Goal: Register for event/course

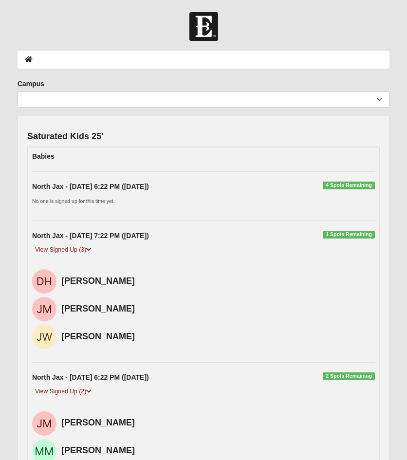
scroll to position [2739, 0]
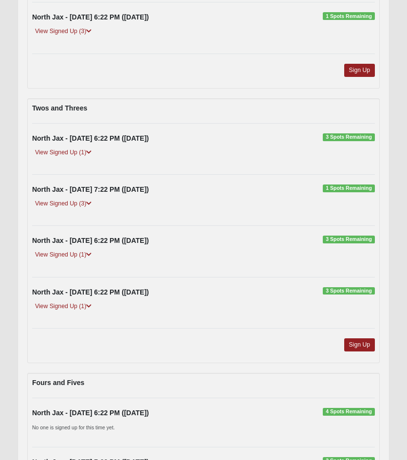
scroll to position [594, 0]
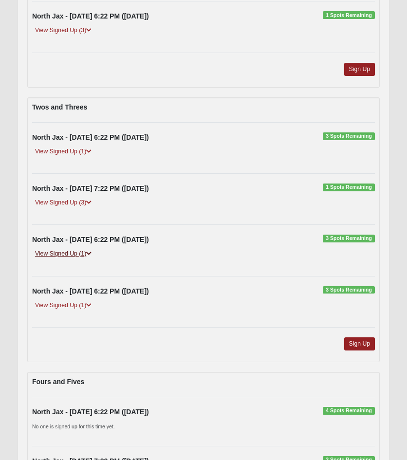
click at [89, 252] on icon at bounding box center [88, 253] width 5 height 6
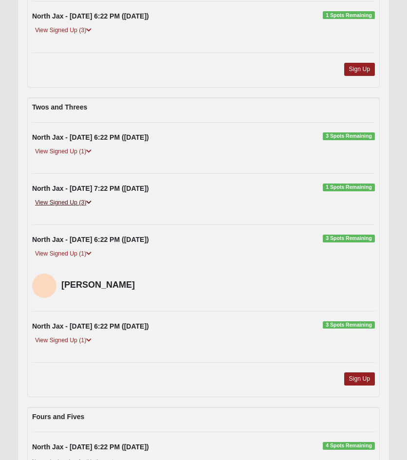
click at [91, 201] on icon at bounding box center [88, 202] width 5 height 6
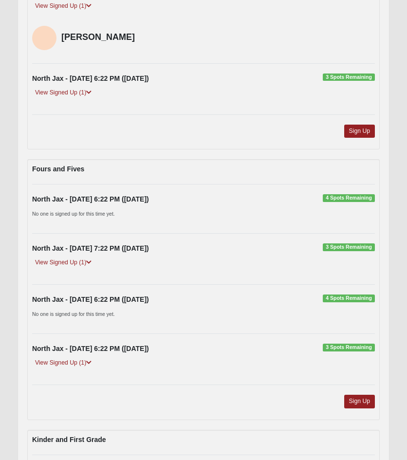
scroll to position [933, 0]
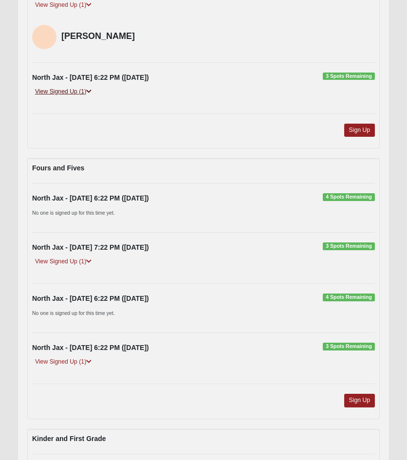
click at [91, 89] on icon at bounding box center [88, 92] width 5 height 6
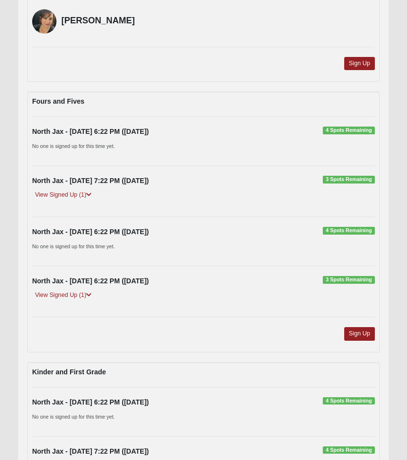
scroll to position [1035, 0]
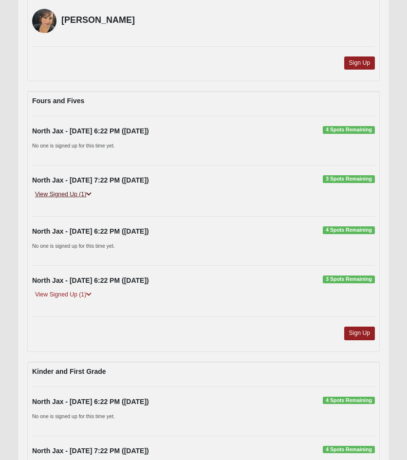
click at [89, 194] on icon at bounding box center [88, 194] width 5 height 6
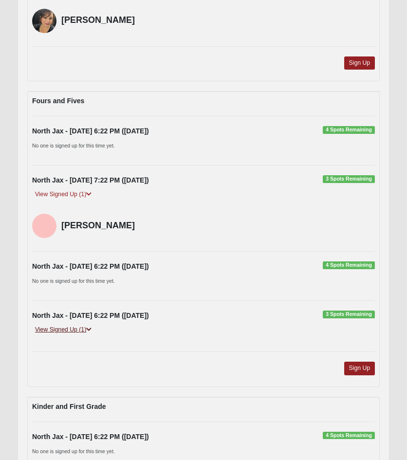
click at [90, 327] on icon at bounding box center [88, 329] width 5 height 6
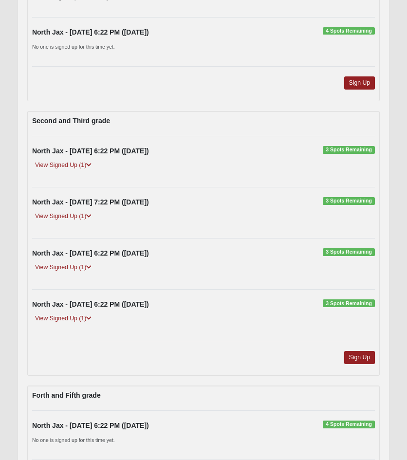
scroll to position [1621, 0]
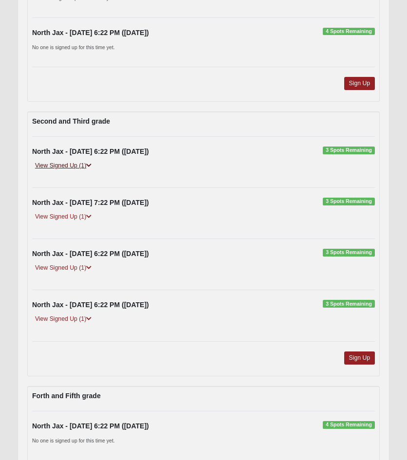
click at [89, 165] on icon at bounding box center [88, 165] width 5 height 6
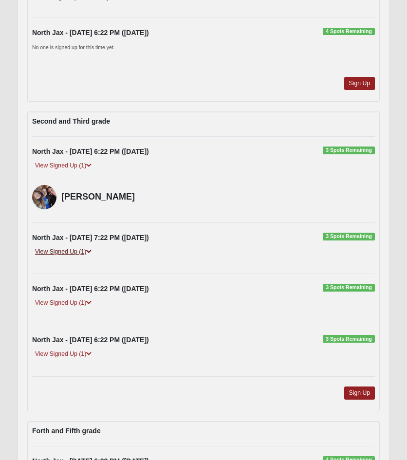
click at [91, 250] on icon at bounding box center [88, 252] width 5 height 6
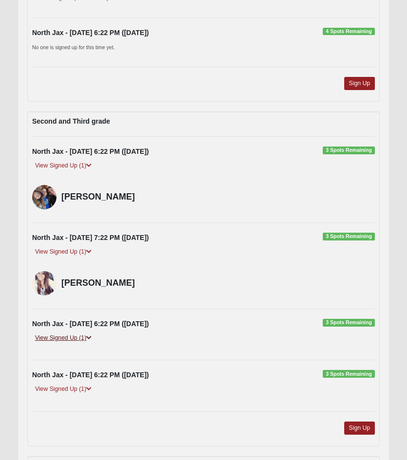
click at [91, 335] on icon at bounding box center [88, 338] width 5 height 6
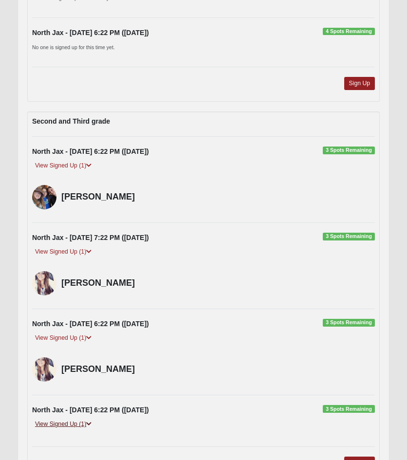
click at [91, 424] on icon at bounding box center [88, 424] width 5 height 6
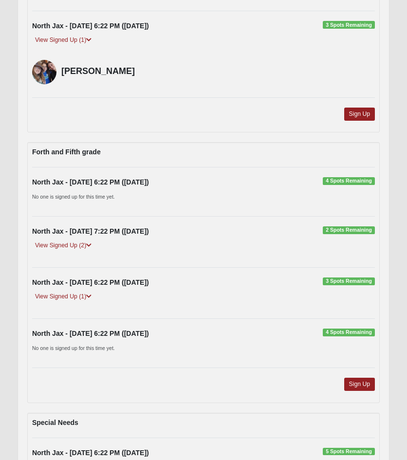
scroll to position [1997, 0]
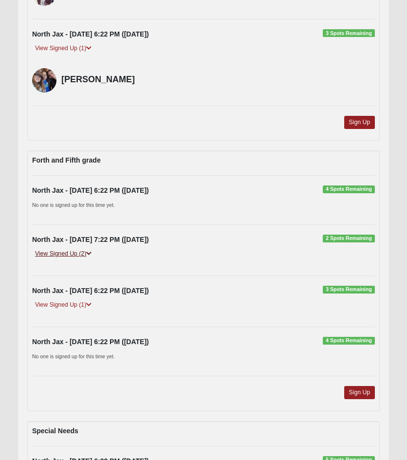
click at [90, 250] on icon at bounding box center [88, 253] width 5 height 6
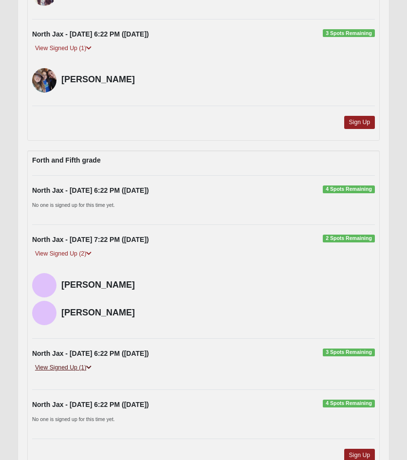
click at [89, 365] on icon at bounding box center [88, 367] width 5 height 6
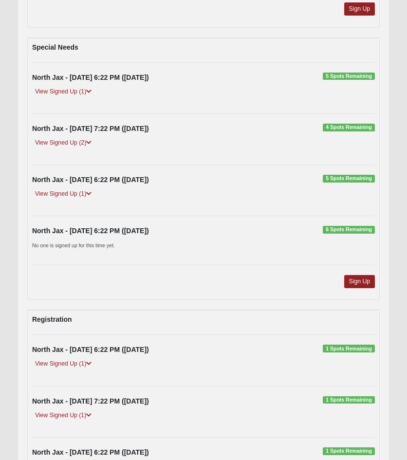
scroll to position [2478, 0]
click at [89, 89] on icon at bounding box center [88, 92] width 5 height 6
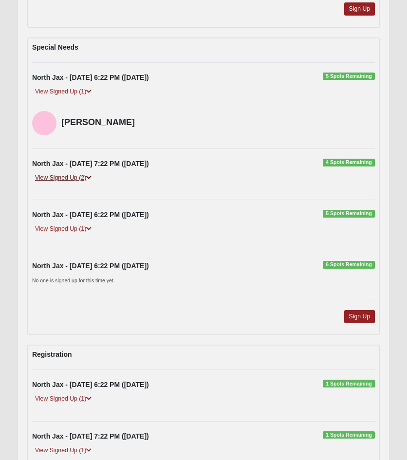
click at [91, 175] on icon at bounding box center [88, 178] width 5 height 6
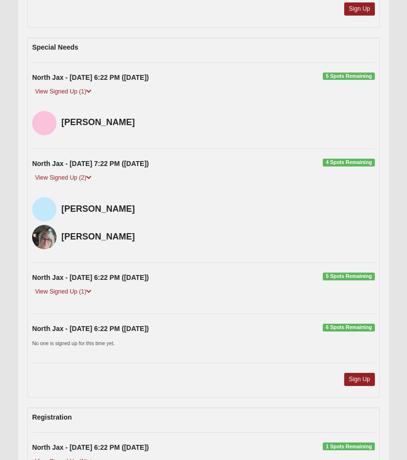
click at [267, 278] on div "North Jax - 9/12/2025 6:22 PM (9/12/2025) 5 Spots Remaining" at bounding box center [203, 277] width 357 height 10
click at [88, 290] on icon at bounding box center [88, 291] width 5 height 6
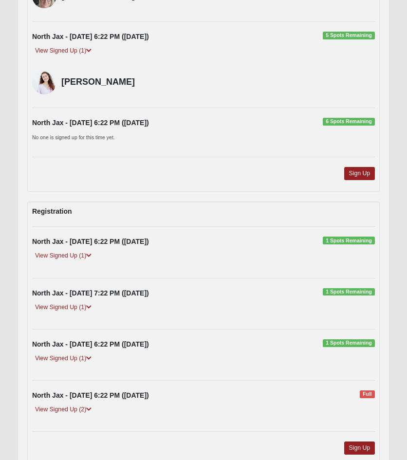
scroll to position [2719, 0]
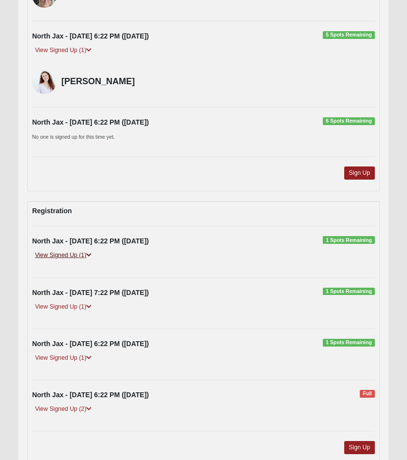
click at [90, 252] on icon at bounding box center [88, 255] width 5 height 6
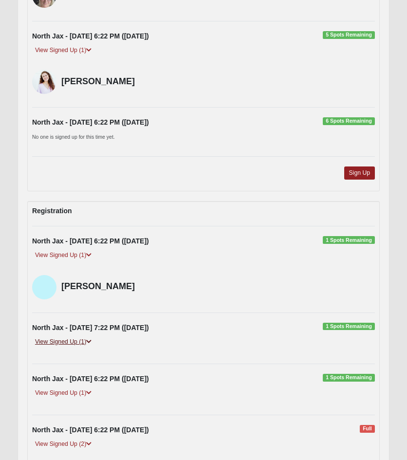
click at [90, 339] on icon at bounding box center [88, 342] width 5 height 6
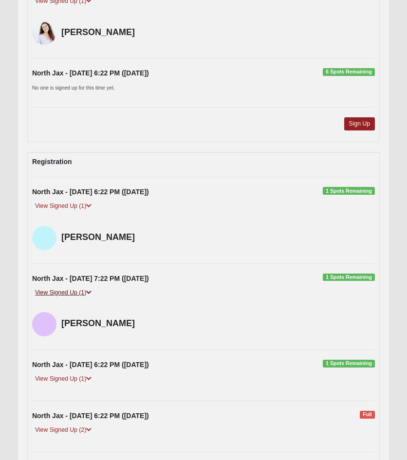
scroll to position [2906, 0]
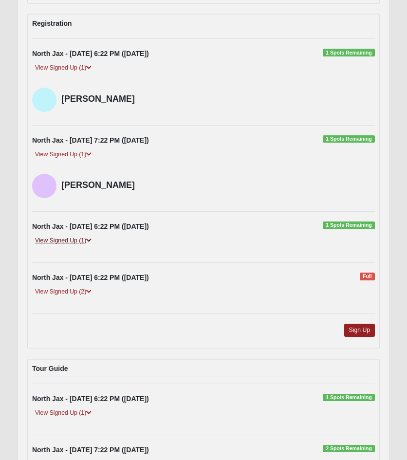
click at [91, 238] on icon at bounding box center [88, 240] width 5 height 6
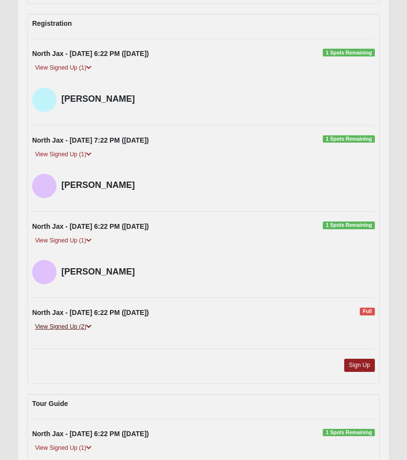
click at [91, 326] on icon at bounding box center [88, 326] width 5 height 6
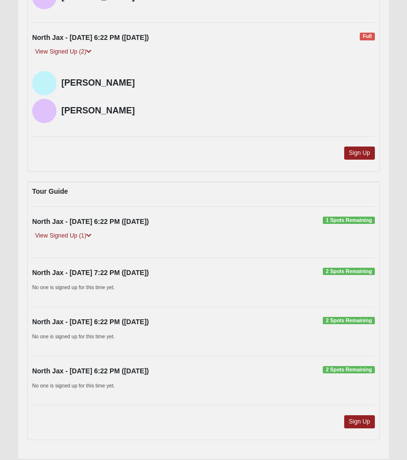
scroll to position [3197, 0]
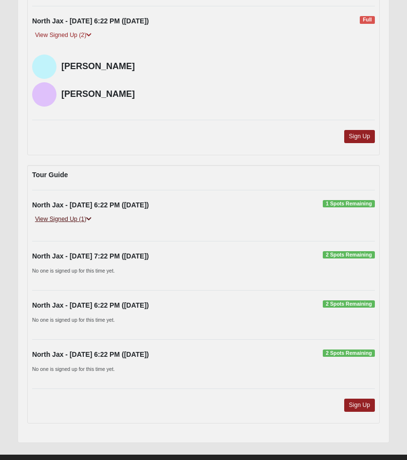
click at [89, 216] on icon at bounding box center [88, 219] width 5 height 6
